Goal: Task Accomplishment & Management: Use online tool/utility

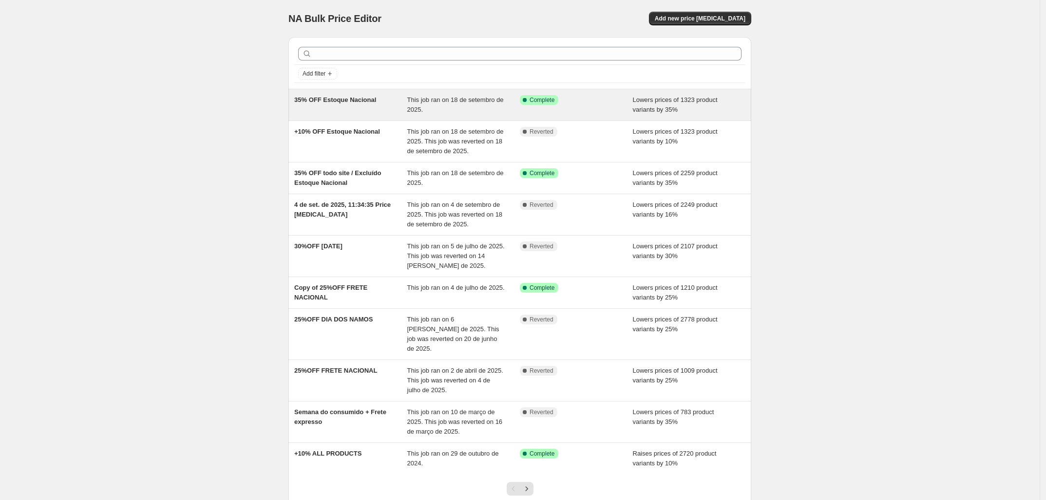
click at [337, 100] on span "35% OFF Estoque Nacional" at bounding box center [335, 99] width 82 height 7
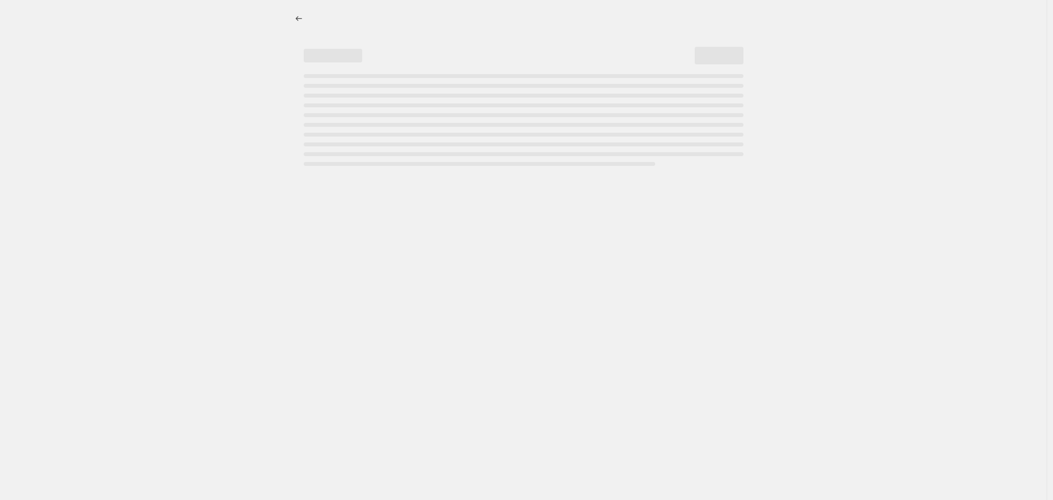
select select "percentage"
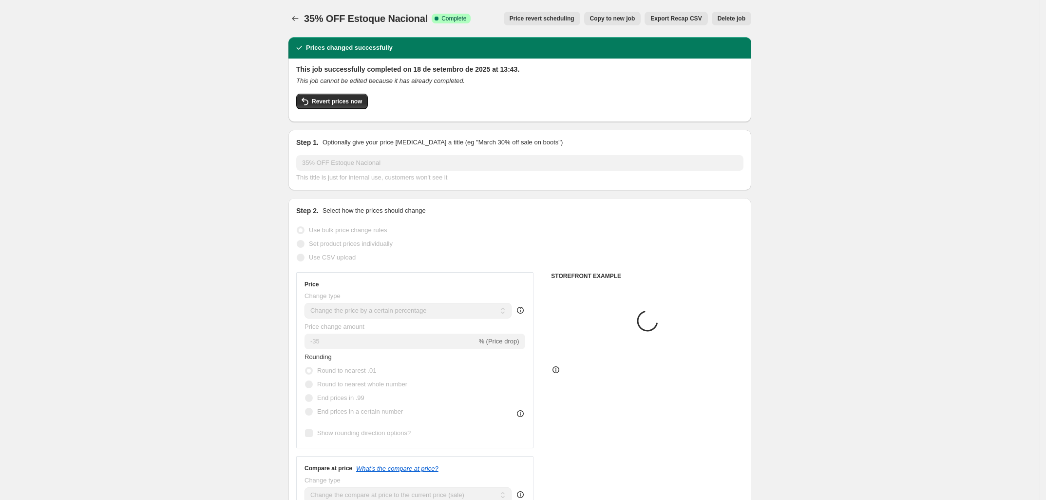
select select "vendor"
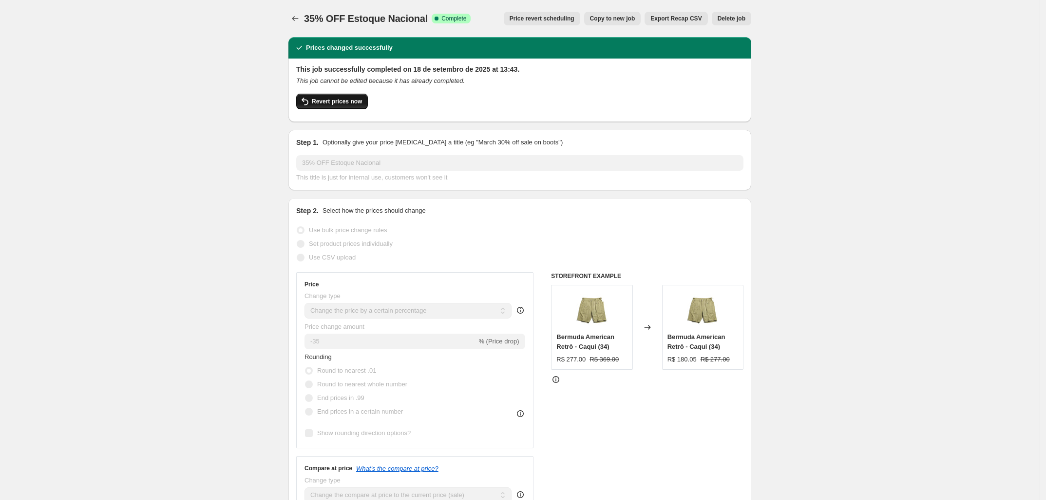
click at [345, 97] on span "Revert prices now" at bounding box center [337, 101] width 50 height 8
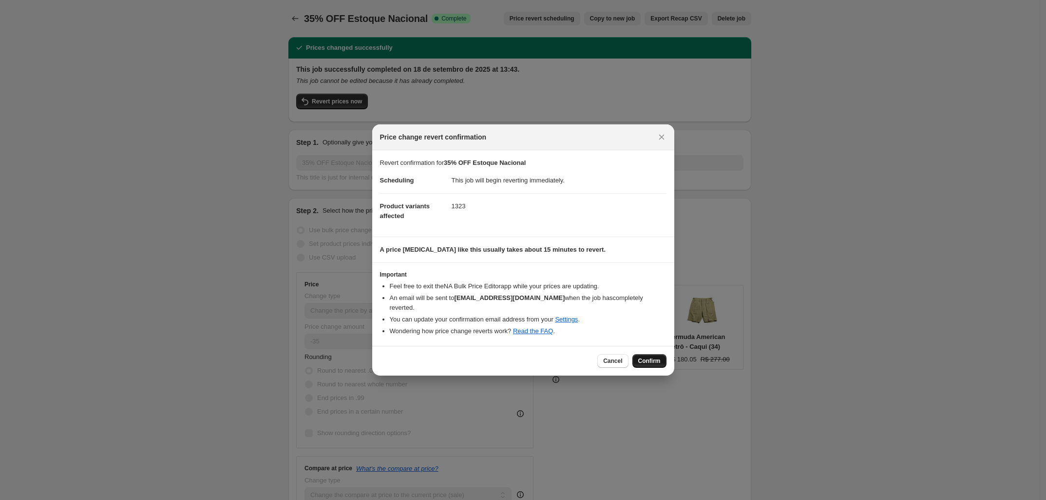
click at [642, 358] on span "Confirm" at bounding box center [649, 361] width 22 height 8
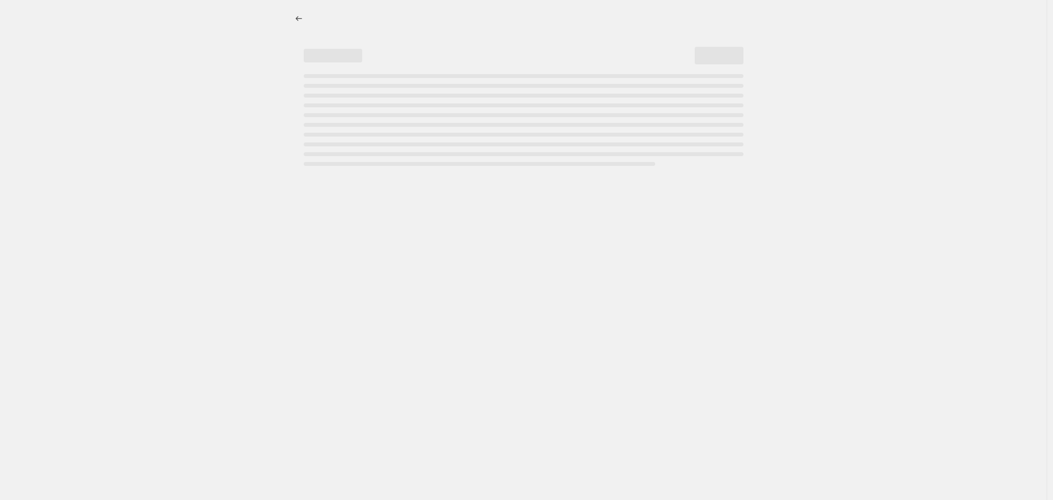
select select "percentage"
select select "vendor"
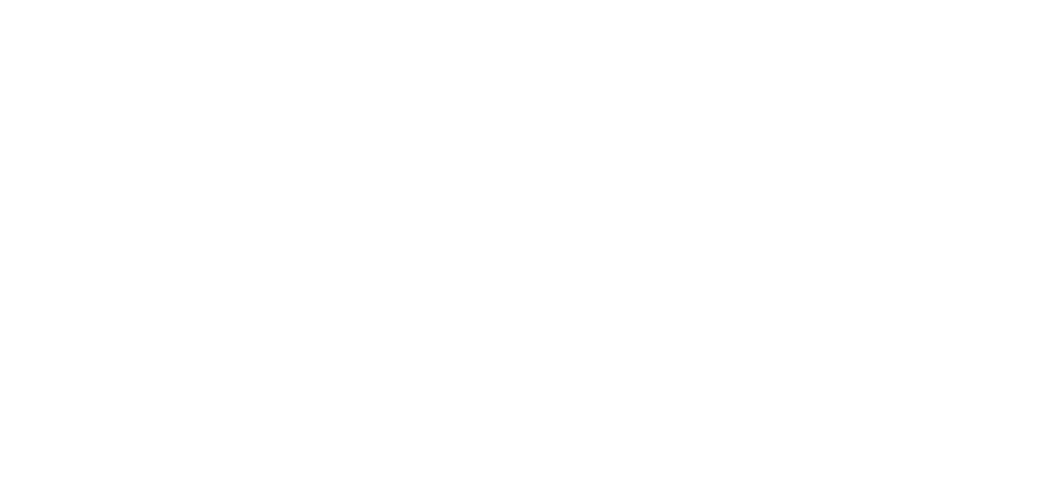
select select "percentage"
select select "vendor"
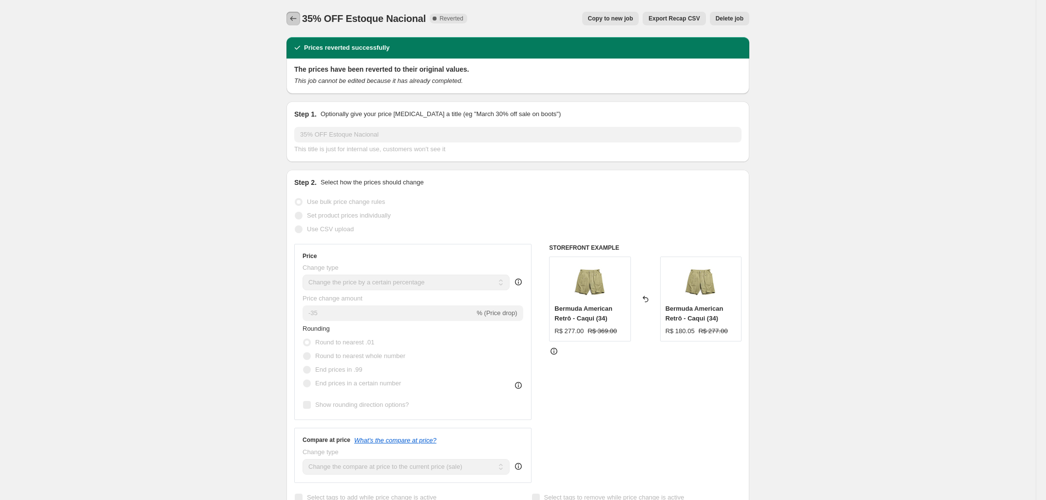
click at [293, 19] on icon "Price change jobs" at bounding box center [294, 19] width 10 height 10
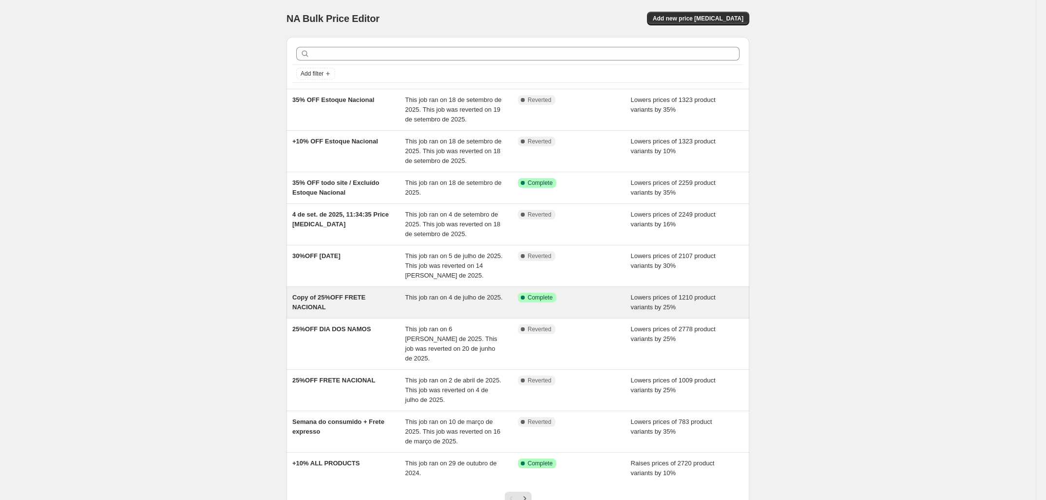
click at [334, 297] on span "Copy of 25%OFF FRETE NACIONAL" at bounding box center [328, 301] width 73 height 17
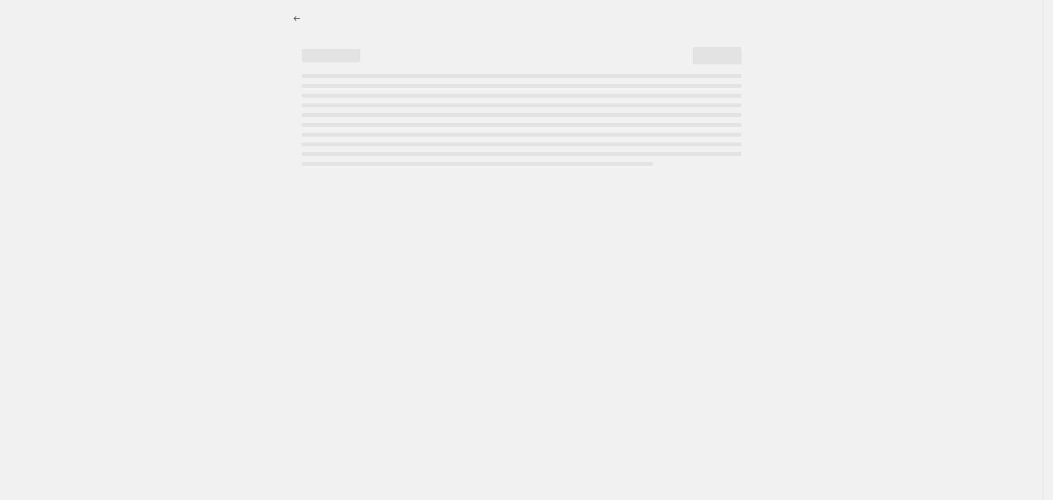
select select "percentage"
select select "vendor"
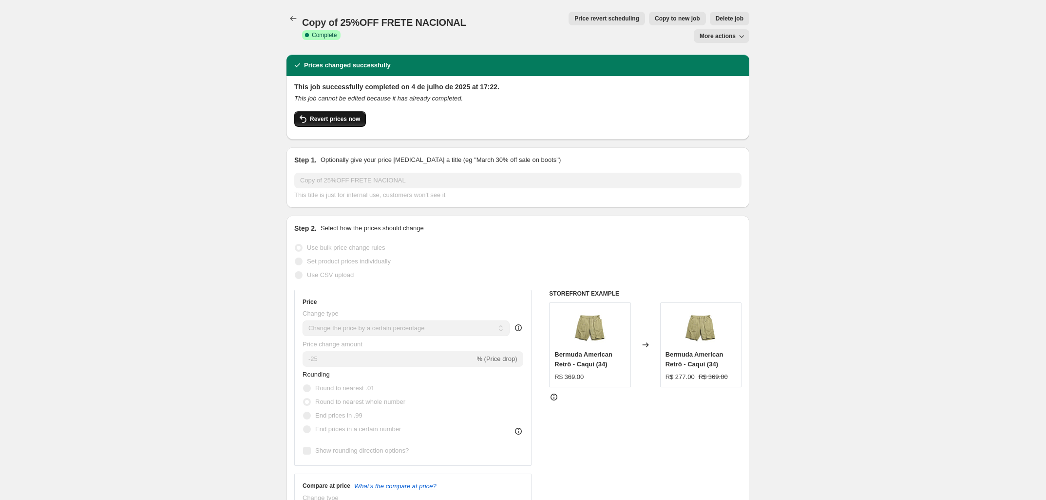
click at [354, 115] on span "Revert prices now" at bounding box center [335, 119] width 50 height 8
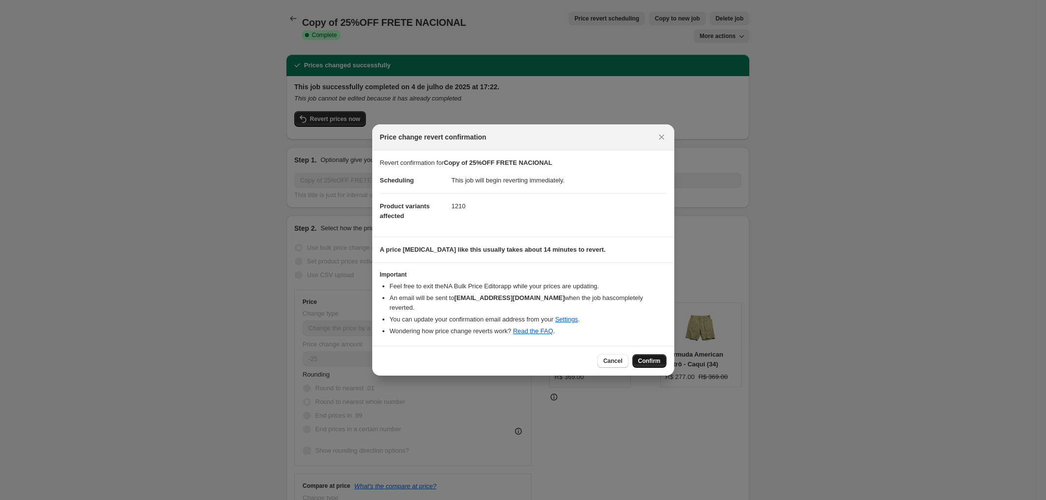
click at [651, 357] on span "Confirm" at bounding box center [649, 361] width 22 height 8
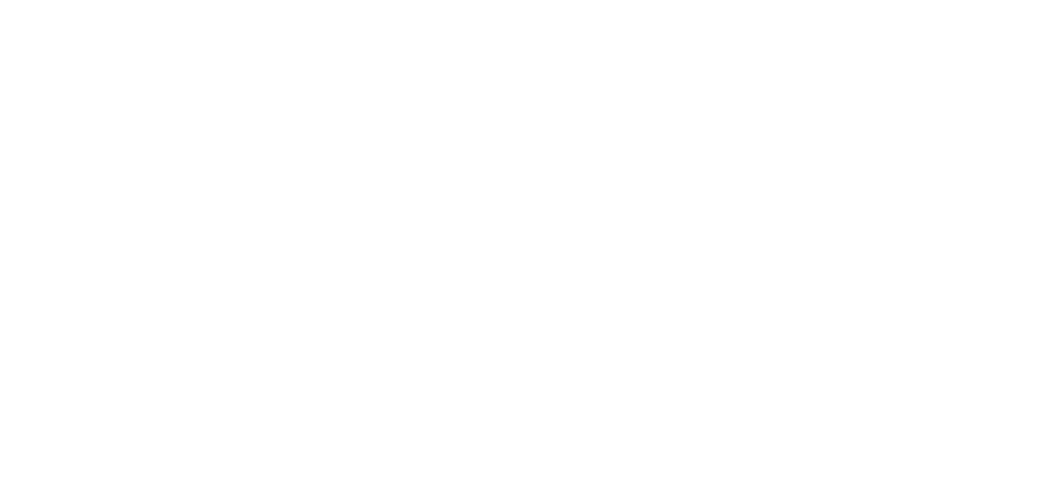
select select "percentage"
select select "vendor"
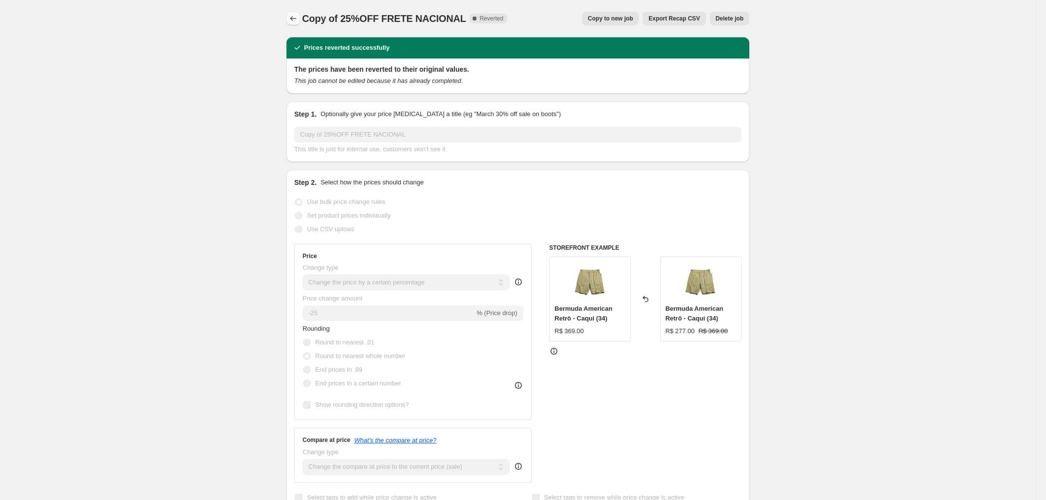
click at [296, 15] on icon "Price change jobs" at bounding box center [294, 19] width 10 height 10
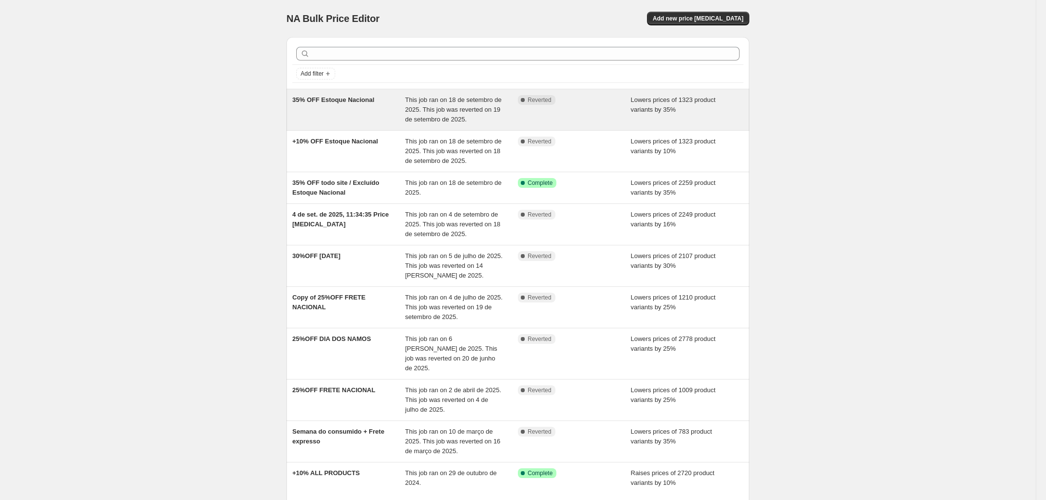
click at [362, 102] on span "35% OFF Estoque Nacional" at bounding box center [333, 99] width 82 height 7
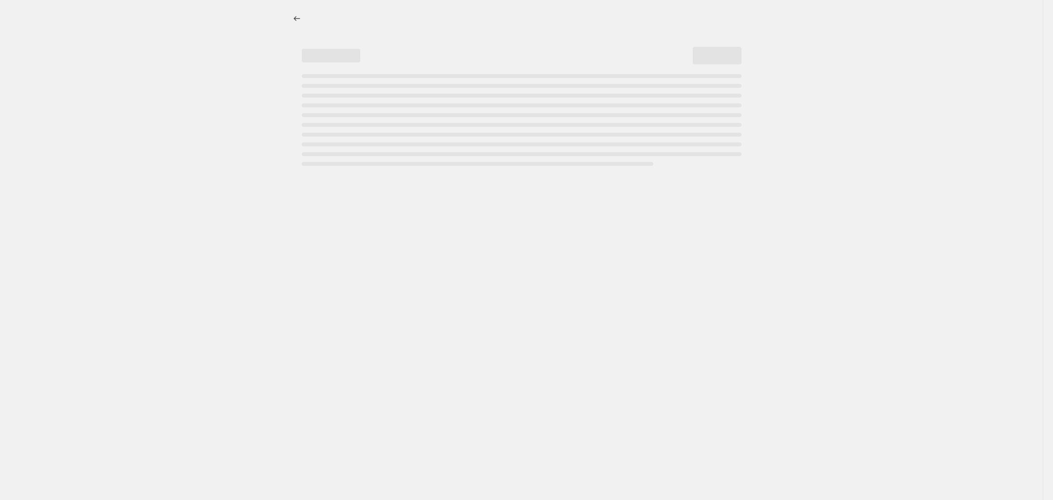
select select "percentage"
select select "vendor"
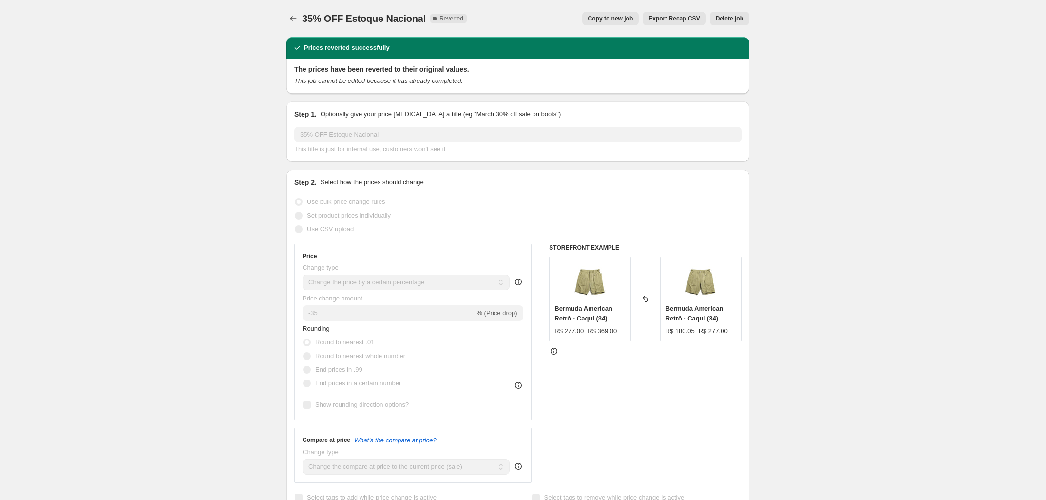
drag, startPoint x: 277, startPoint y: 211, endPoint x: 116, endPoint y: 60, distance: 221.0
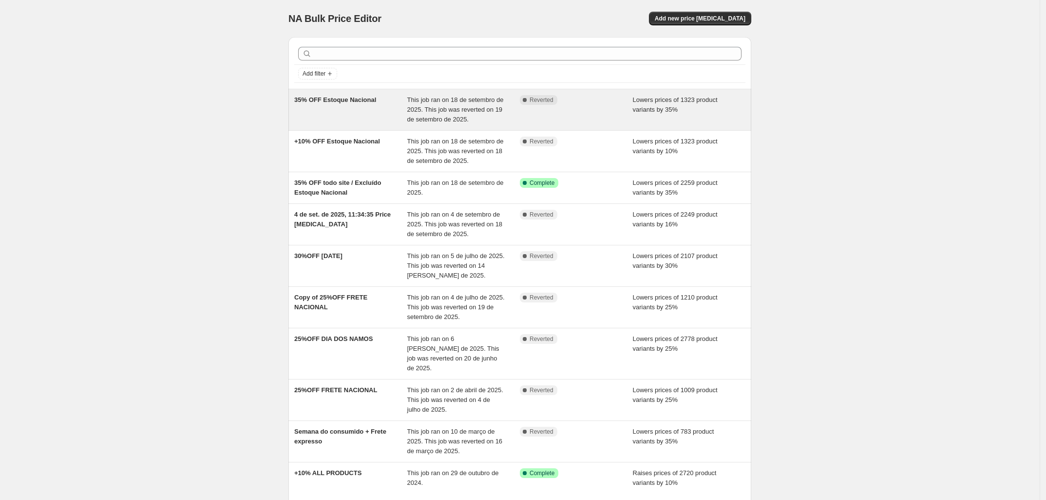
click at [365, 99] on span "35% OFF Estoque Nacional" at bounding box center [335, 99] width 82 height 7
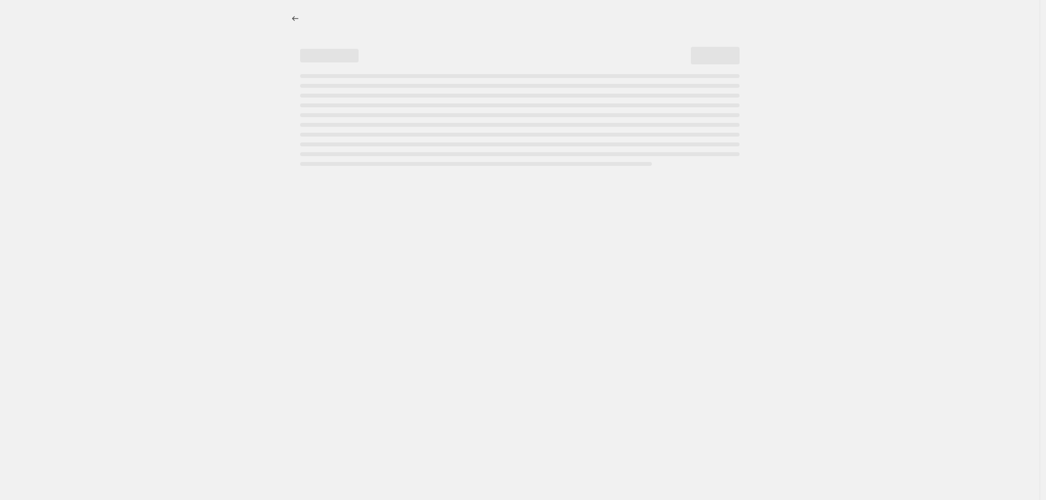
select select "percentage"
select select "vendor"
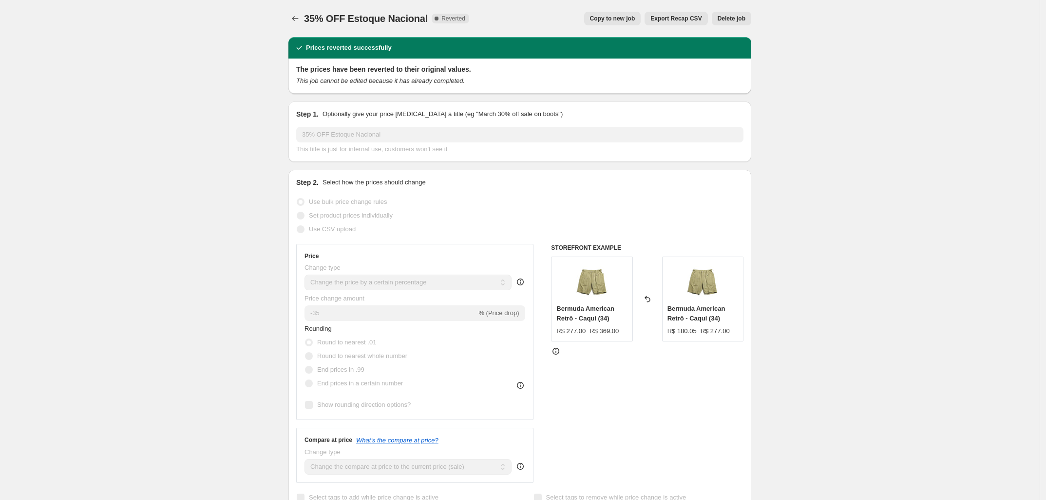
click at [629, 19] on span "Copy to new job" at bounding box center [612, 19] width 45 height 8
select select "percentage"
select select "vendor"
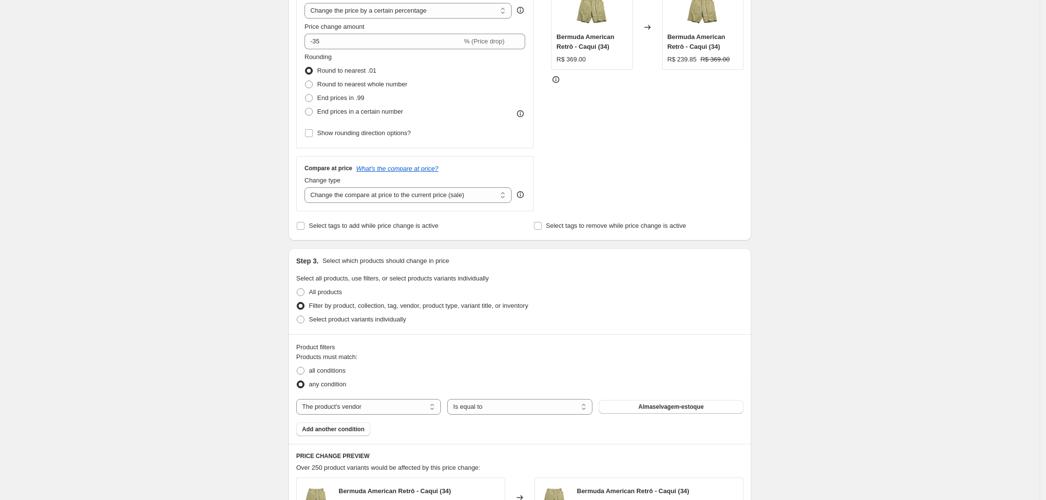
scroll to position [183, 0]
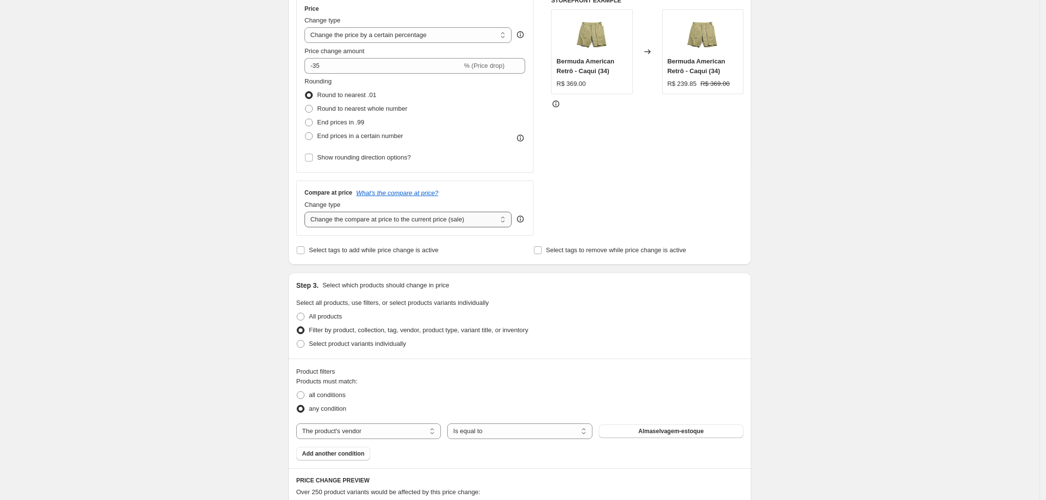
click at [466, 221] on select "Change the compare at price to the current price (sale) Change the compare at p…" at bounding box center [408, 220] width 207 height 16
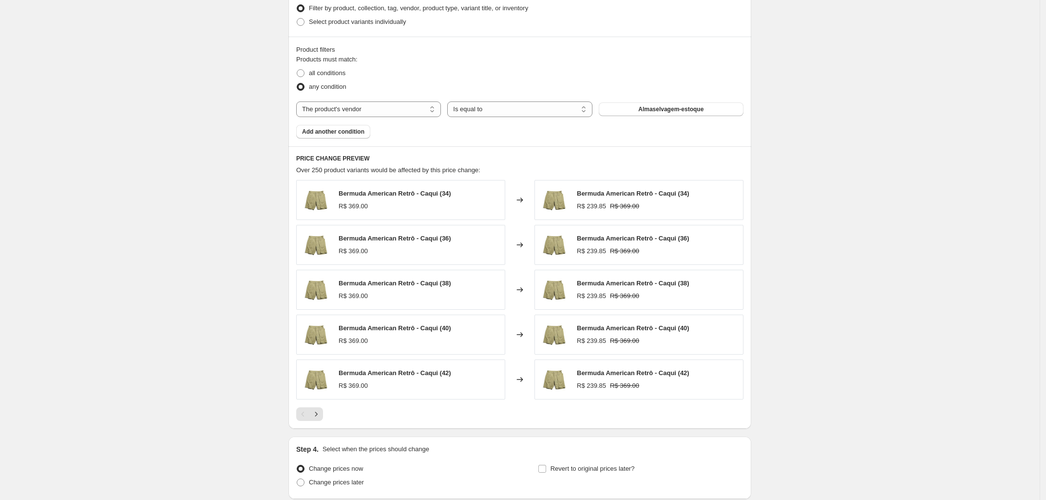
scroll to position [586, 0]
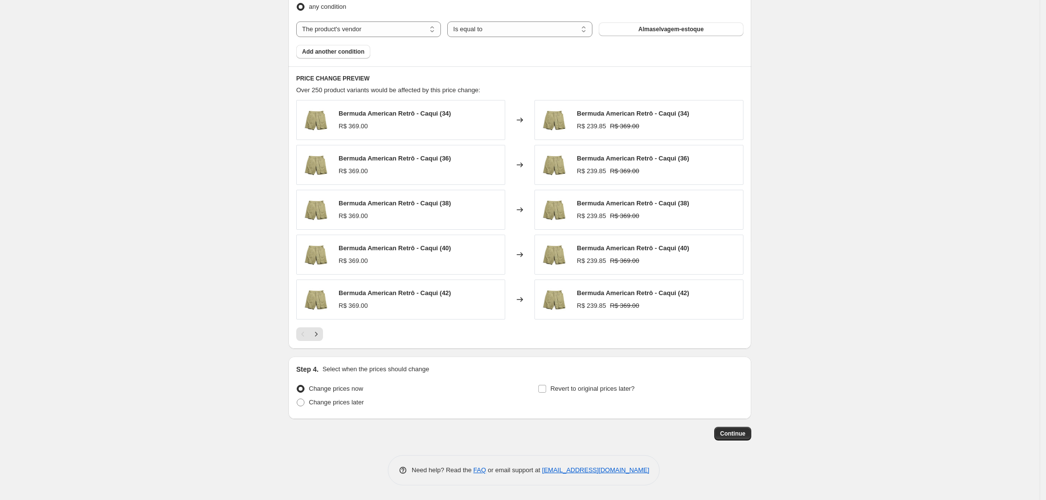
drag, startPoint x: 381, startPoint y: 228, endPoint x: 331, endPoint y: 338, distance: 120.6
click at [733, 435] on span "Continue" at bounding box center [732, 433] width 25 height 8
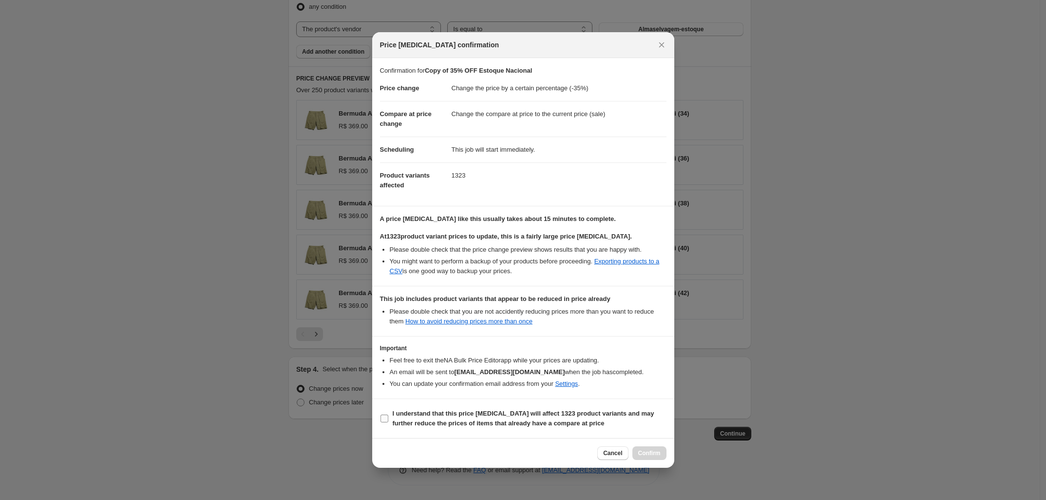
click at [384, 424] on label "I understand that this price change job will affect 1323 product variants and m…" at bounding box center [523, 417] width 287 height 23
click at [384, 422] on input "I understand that this price change job will affect 1323 product variants and m…" at bounding box center [385, 418] width 8 height 8
checkbox input "true"
click at [656, 454] on span "Confirm" at bounding box center [649, 453] width 22 height 8
